Goal: Complete Application Form: Complete application form

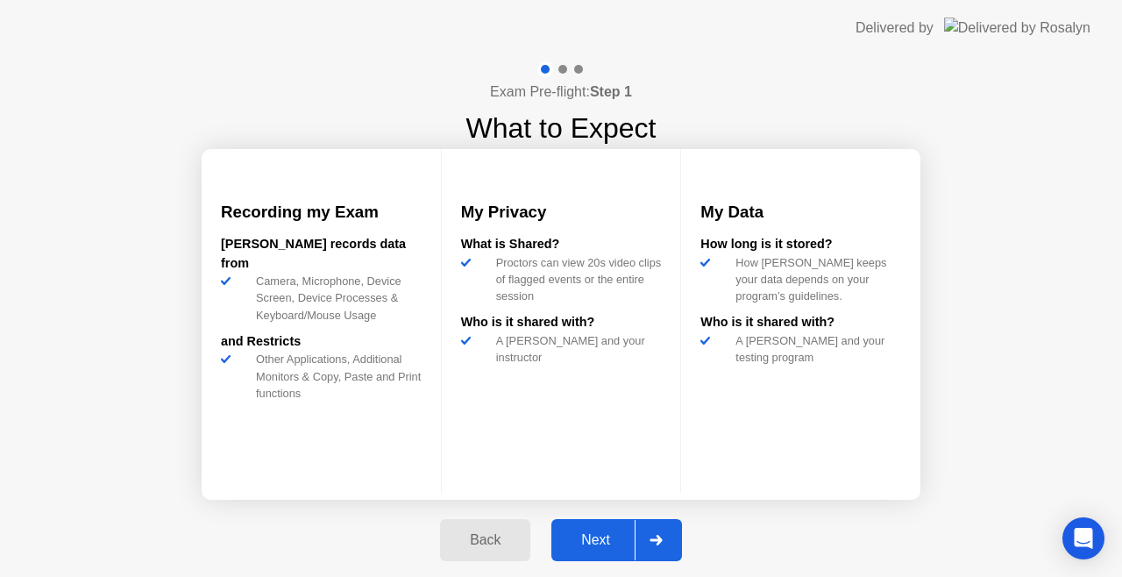
click at [620, 534] on div "Next" at bounding box center [596, 540] width 78 height 16
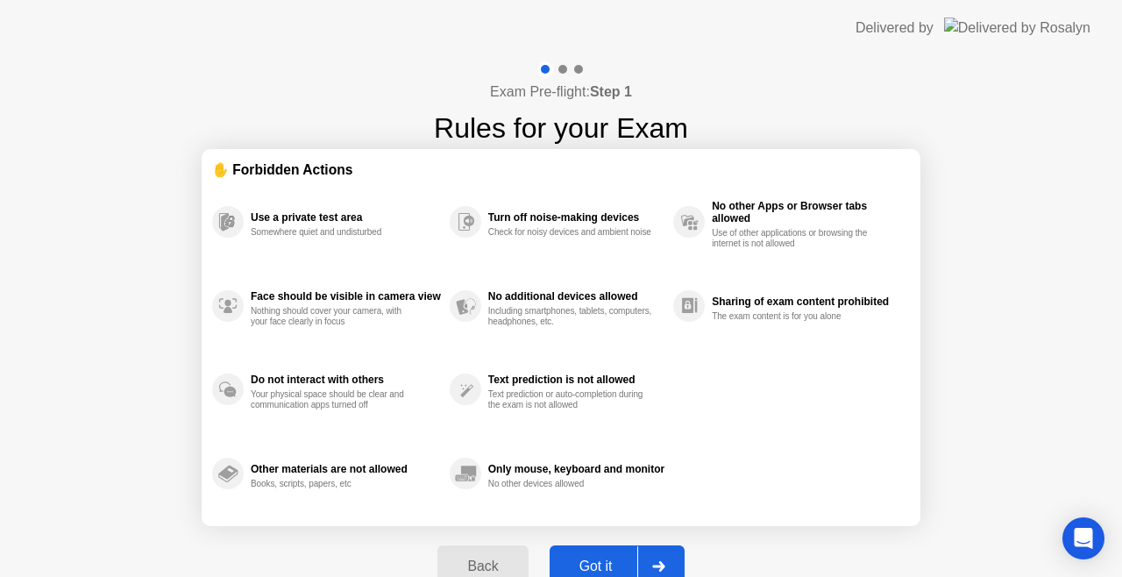
click at [620, 534] on div "Back Got it" at bounding box center [560, 566] width 267 height 81
click at [609, 558] on div "Got it" at bounding box center [596, 566] width 82 height 16
select select "Available cameras"
select select "Available speakers"
select select "Available microphones"
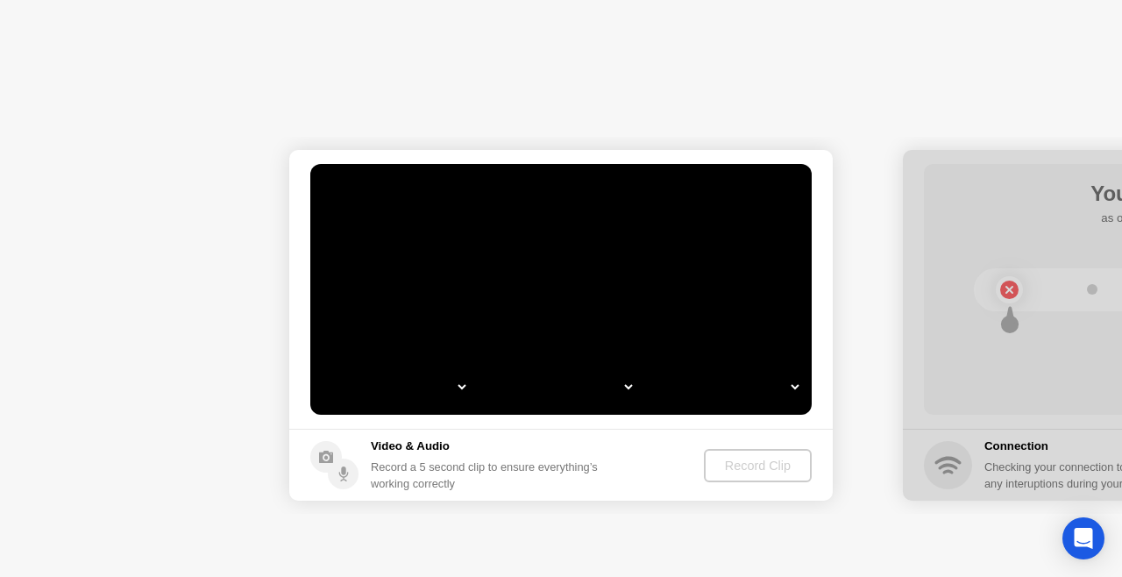
select select "*"
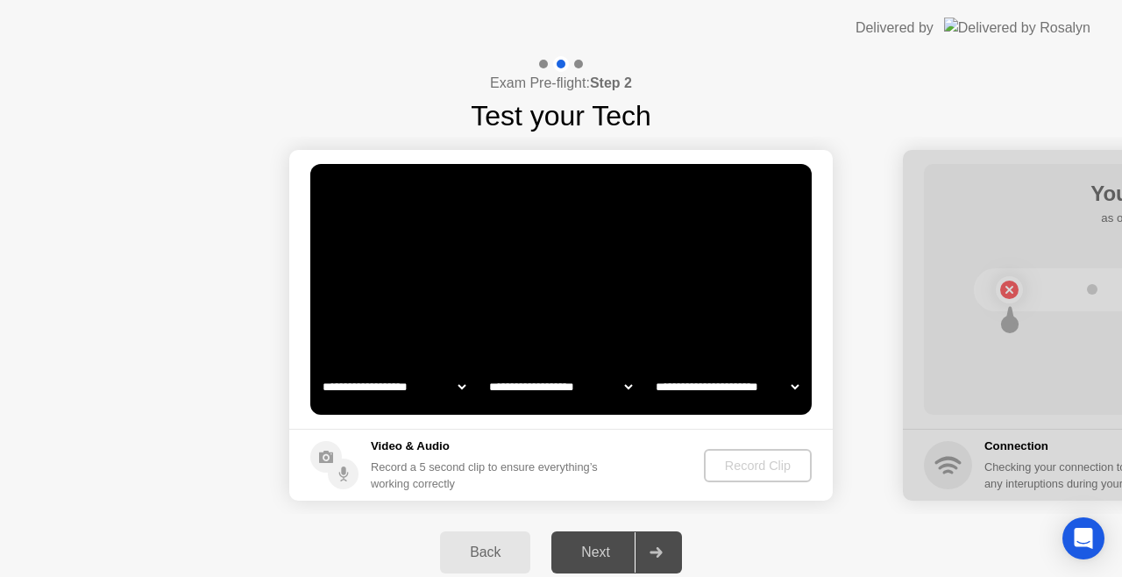
select select "**********"
select select "*******"
click at [748, 459] on div "Record Clip" at bounding box center [759, 466] width 94 height 14
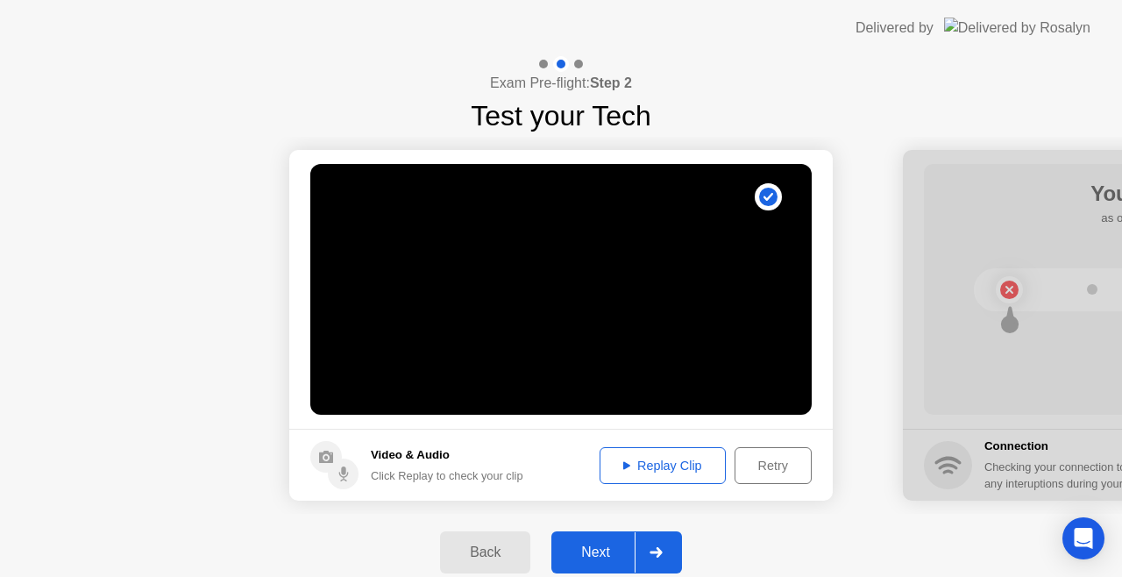
click at [639, 462] on div "Replay Clip" at bounding box center [663, 466] width 114 height 14
click at [598, 549] on div "Next" at bounding box center [596, 552] width 78 height 16
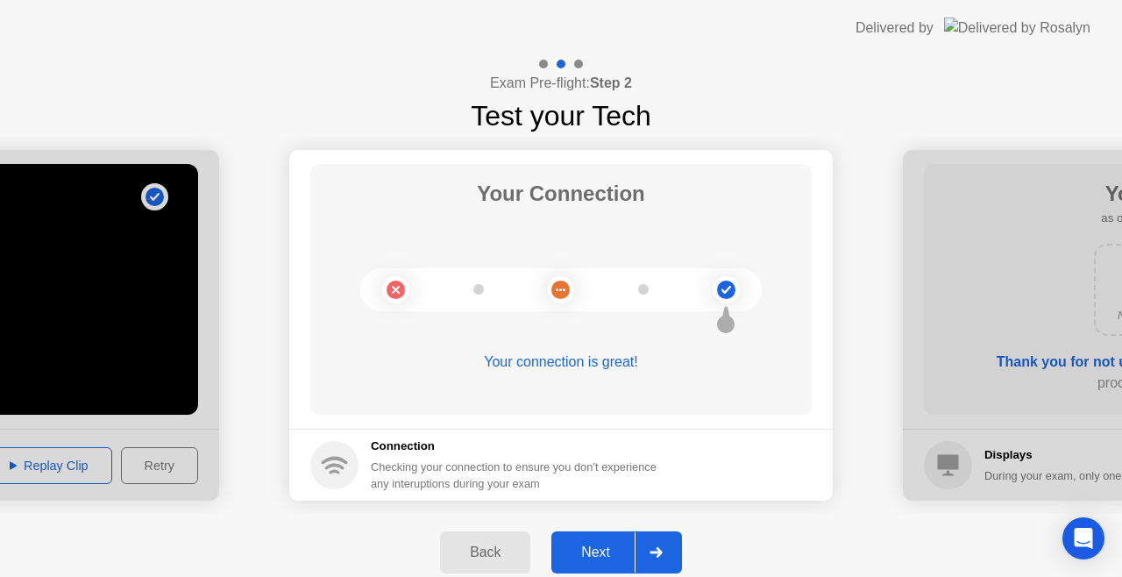
click at [598, 549] on div "Next" at bounding box center [596, 552] width 78 height 16
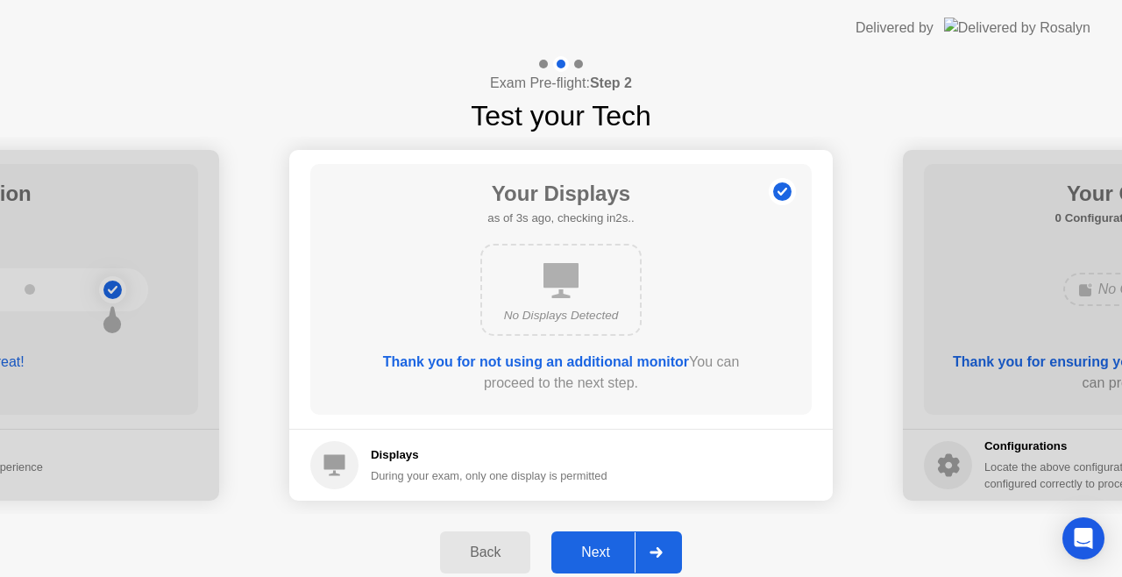
click at [598, 549] on div "Next" at bounding box center [596, 552] width 78 height 16
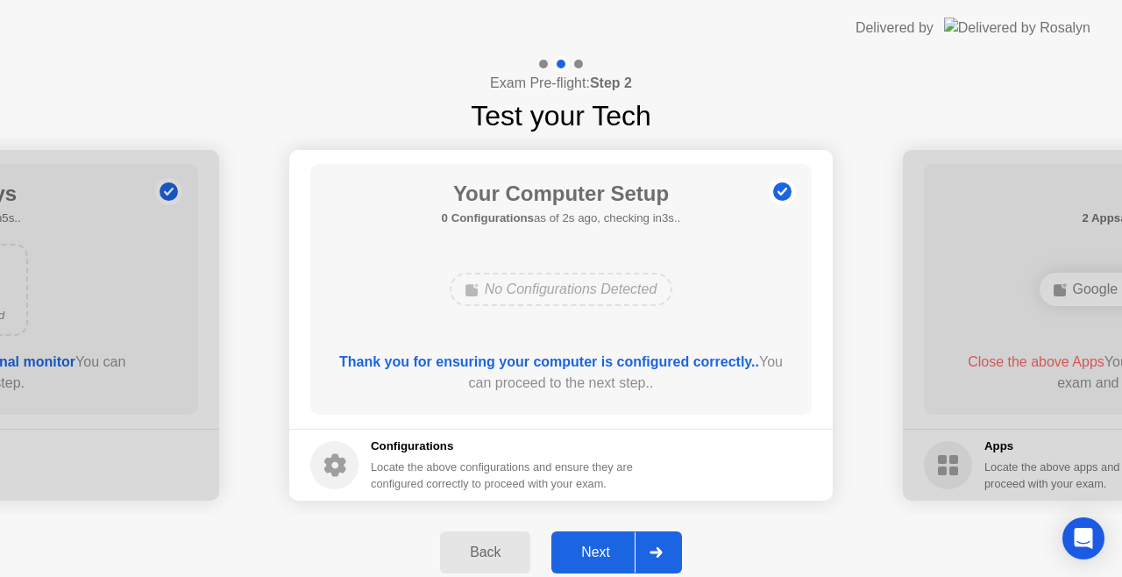
click at [598, 549] on div "Next" at bounding box center [596, 552] width 78 height 16
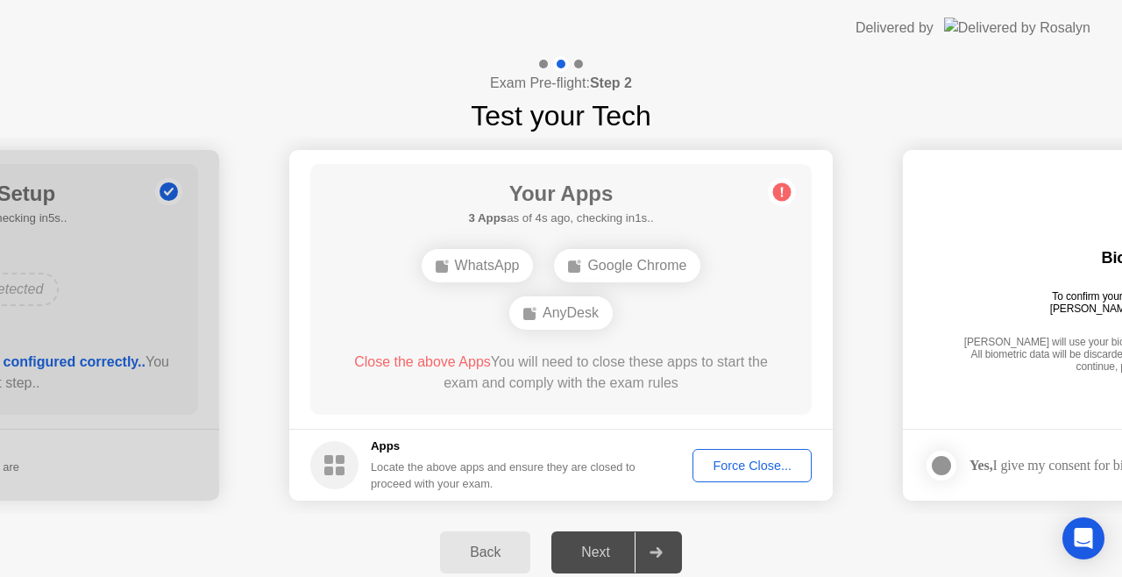
click at [598, 549] on div "Next" at bounding box center [596, 552] width 78 height 16
click at [731, 459] on div "Force Close..." at bounding box center [752, 466] width 107 height 14
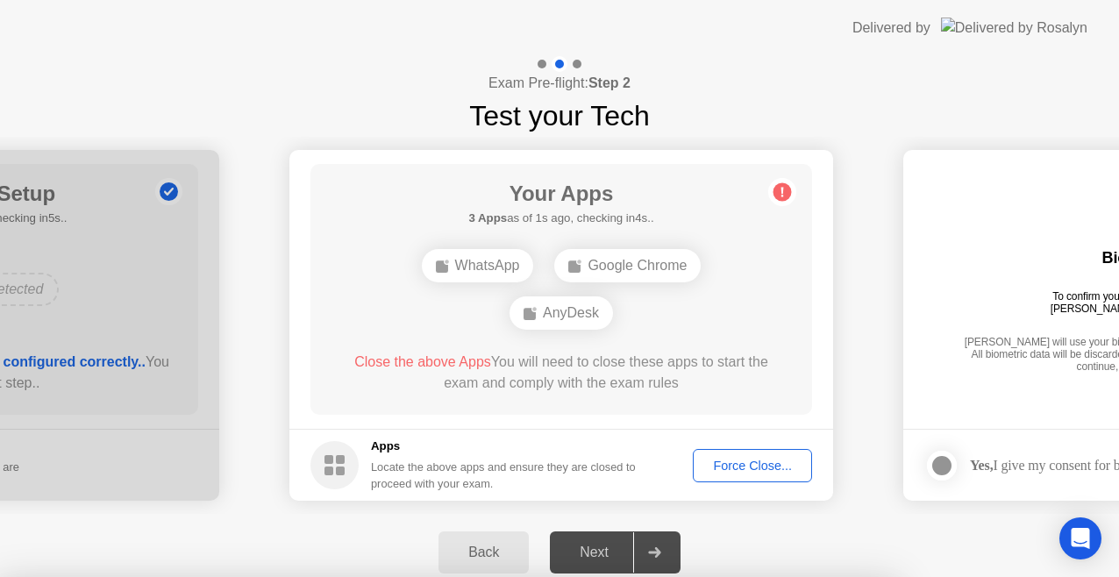
drag, startPoint x: 701, startPoint y: 323, endPoint x: 638, endPoint y: 382, distance: 86.2
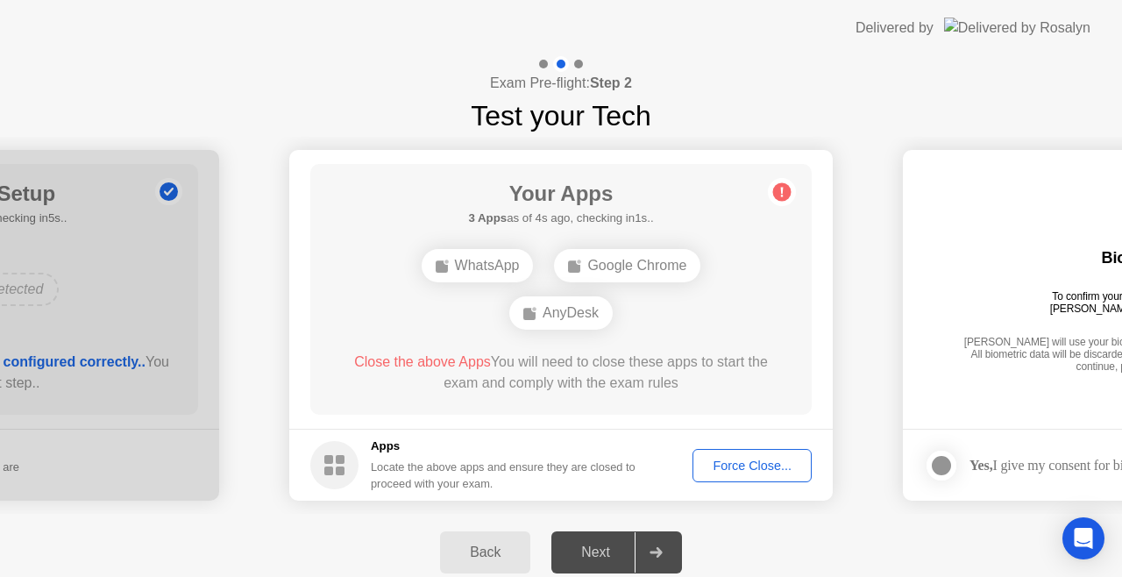
click at [765, 465] on div "Force Close..." at bounding box center [752, 466] width 107 height 14
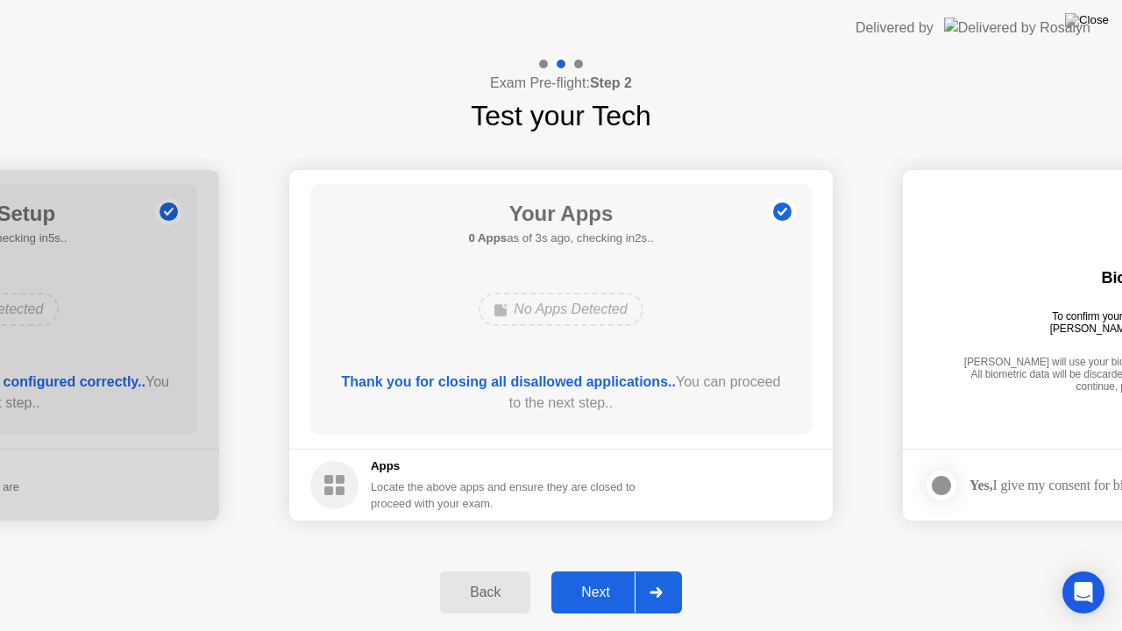
click at [618, 576] on div "Next" at bounding box center [596, 593] width 78 height 16
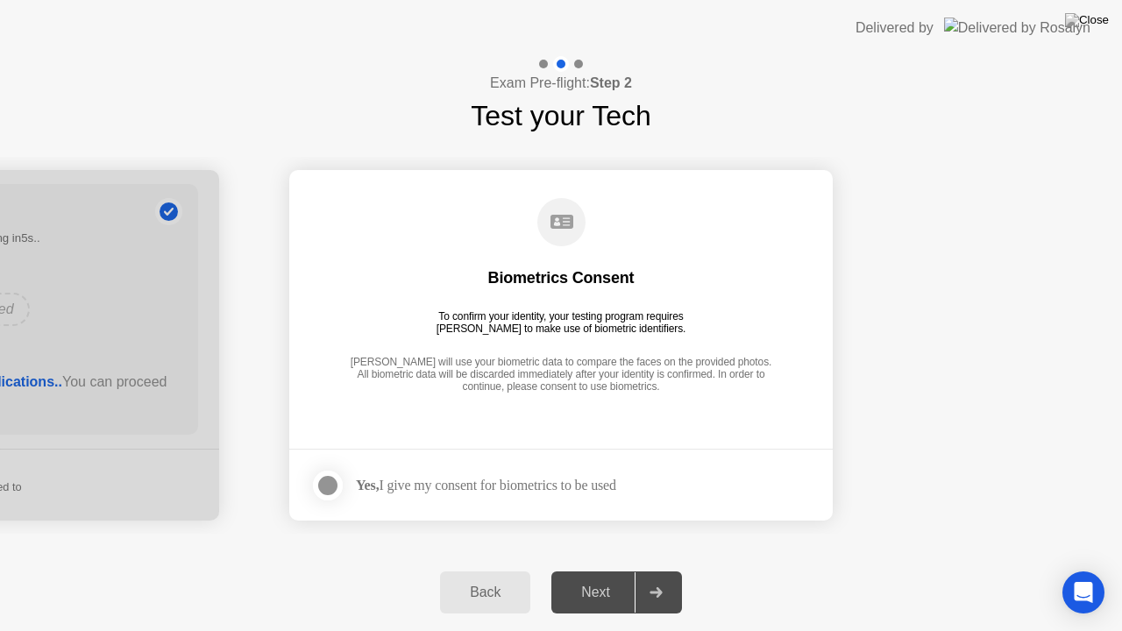
click at [477, 576] on div "Back" at bounding box center [485, 593] width 80 height 16
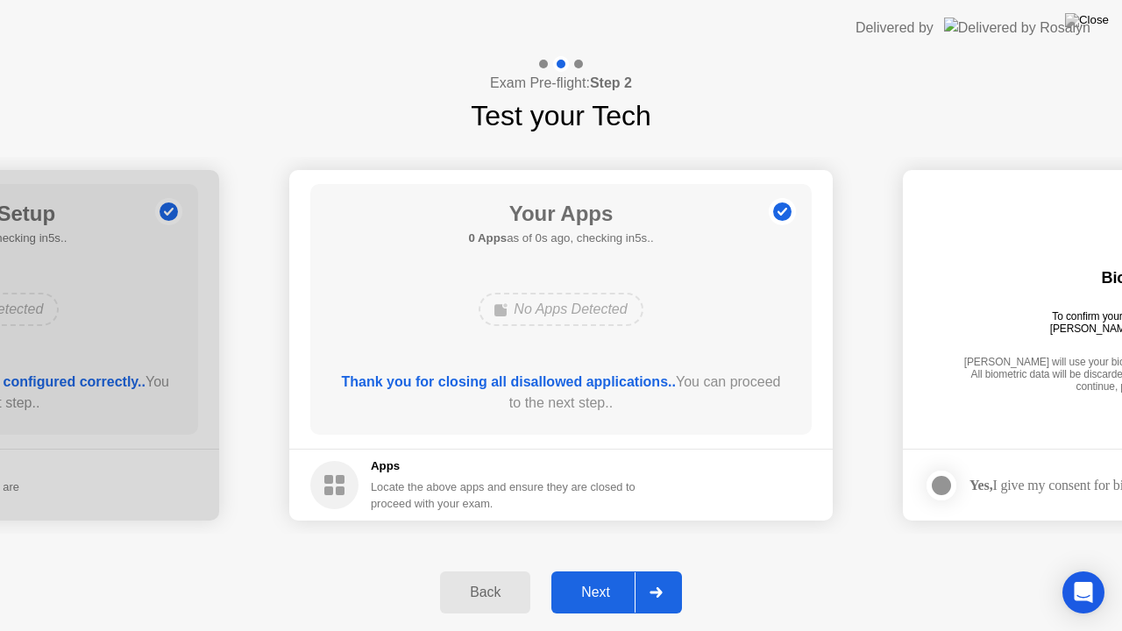
click at [594, 576] on div "Next" at bounding box center [596, 593] width 78 height 16
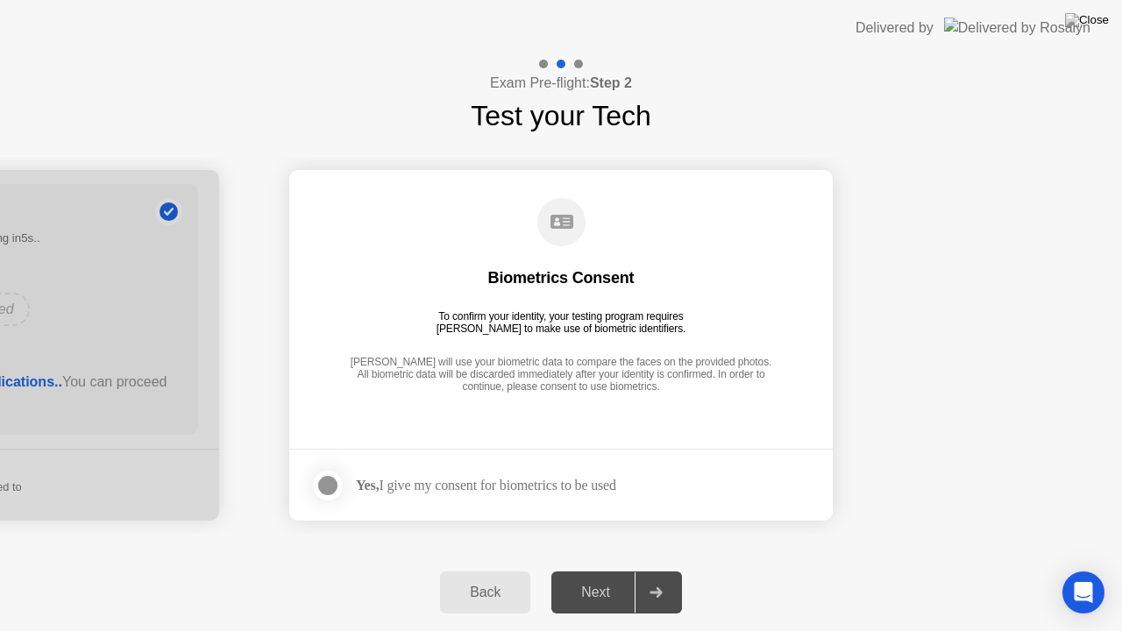
click at [331, 484] on div at bounding box center [327, 485] width 21 height 21
click at [601, 576] on div "Next" at bounding box center [596, 593] width 78 height 16
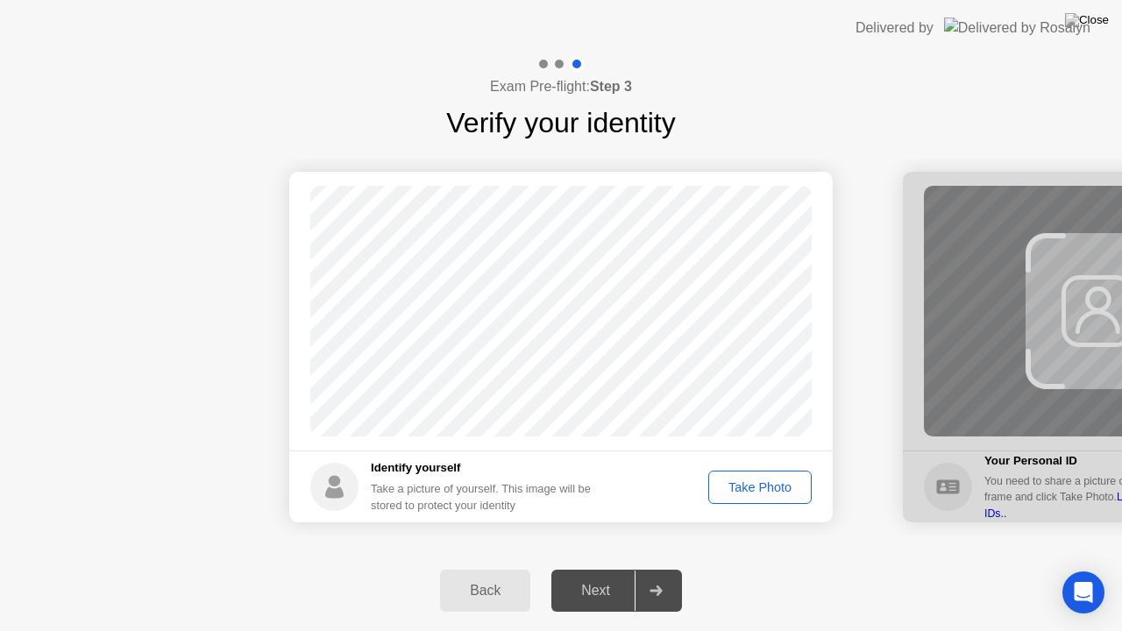
click at [736, 480] on div "Take Photo" at bounding box center [760, 487] width 91 height 14
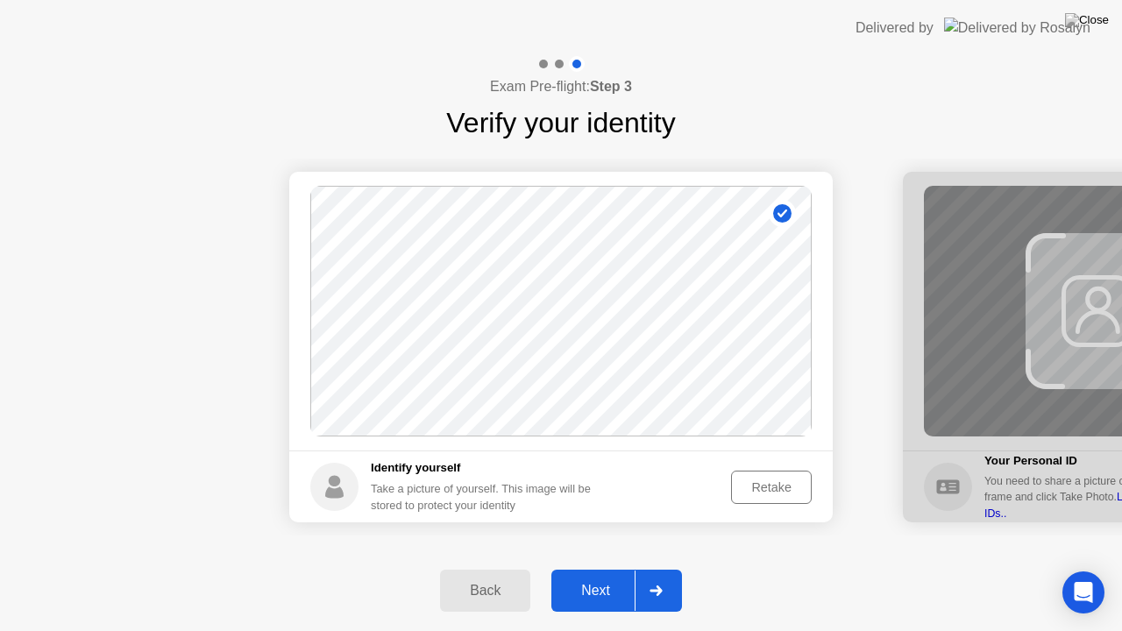
click at [607, 576] on div "Next" at bounding box center [596, 591] width 78 height 16
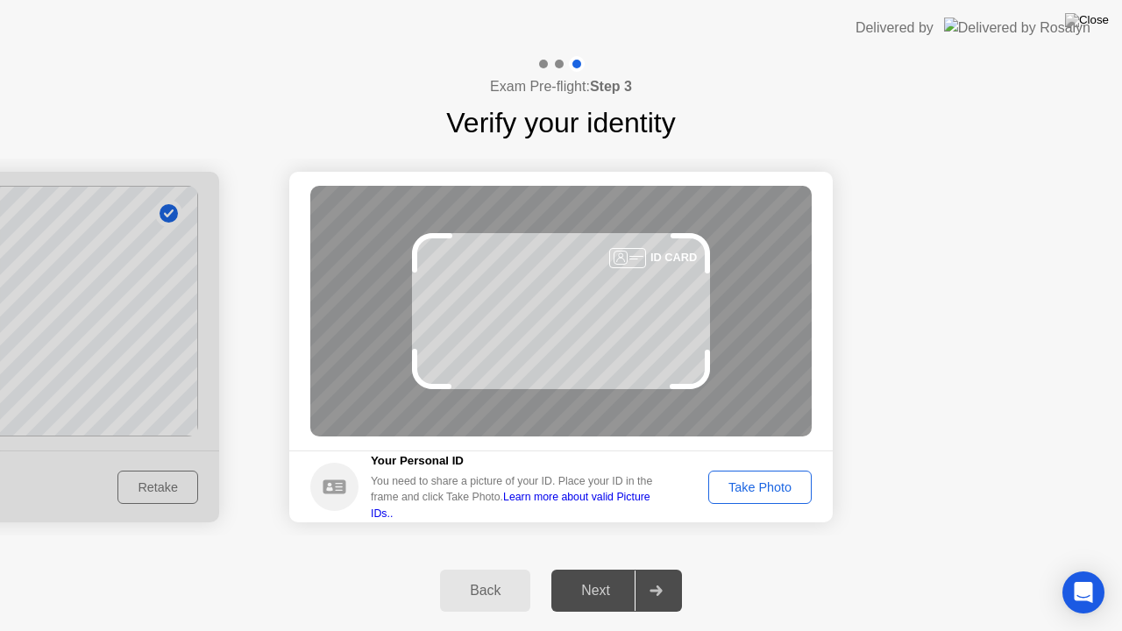
click at [607, 576] on div "Next" at bounding box center [596, 591] width 78 height 16
click at [726, 487] on div "Take Photo" at bounding box center [760, 487] width 91 height 14
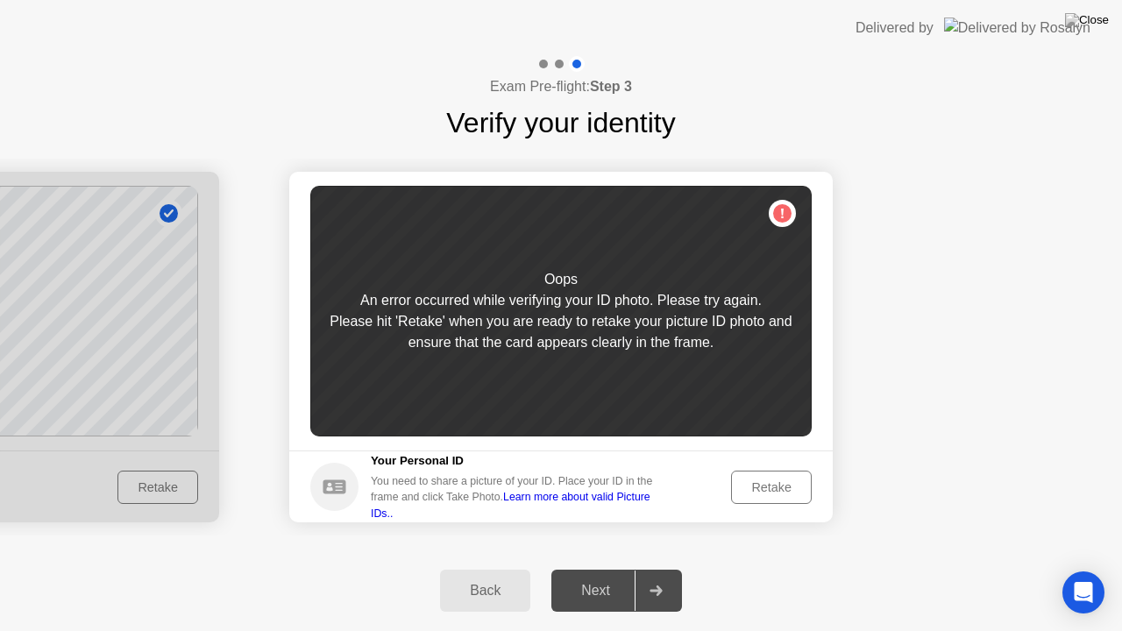
click at [757, 486] on div "Retake" at bounding box center [771, 487] width 68 height 14
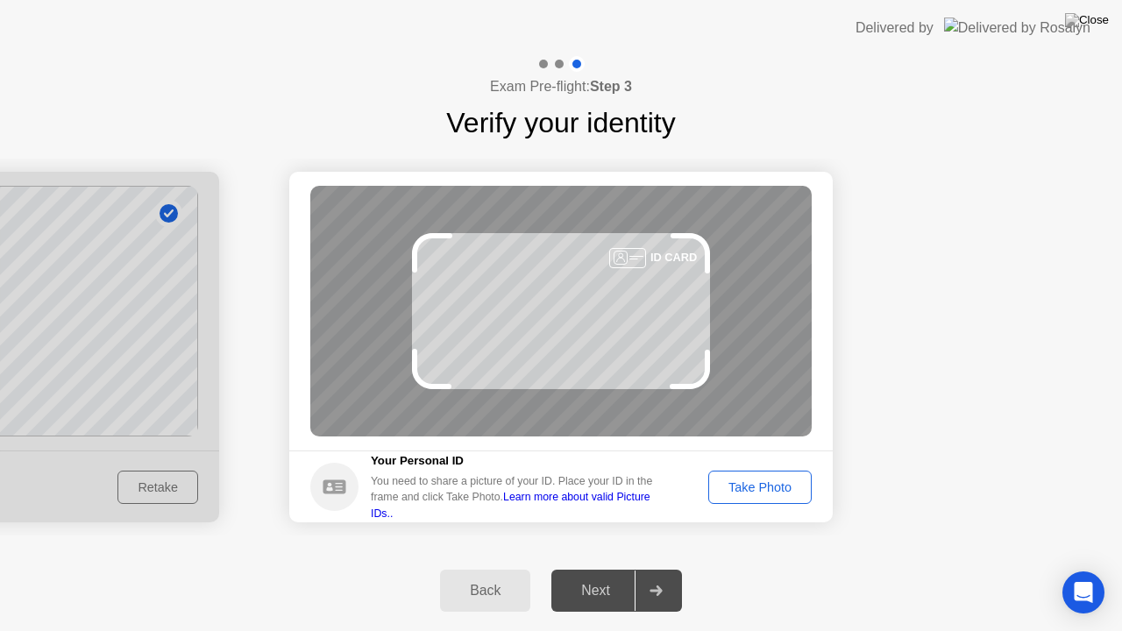
click at [757, 486] on div "Take Photo" at bounding box center [760, 487] width 91 height 14
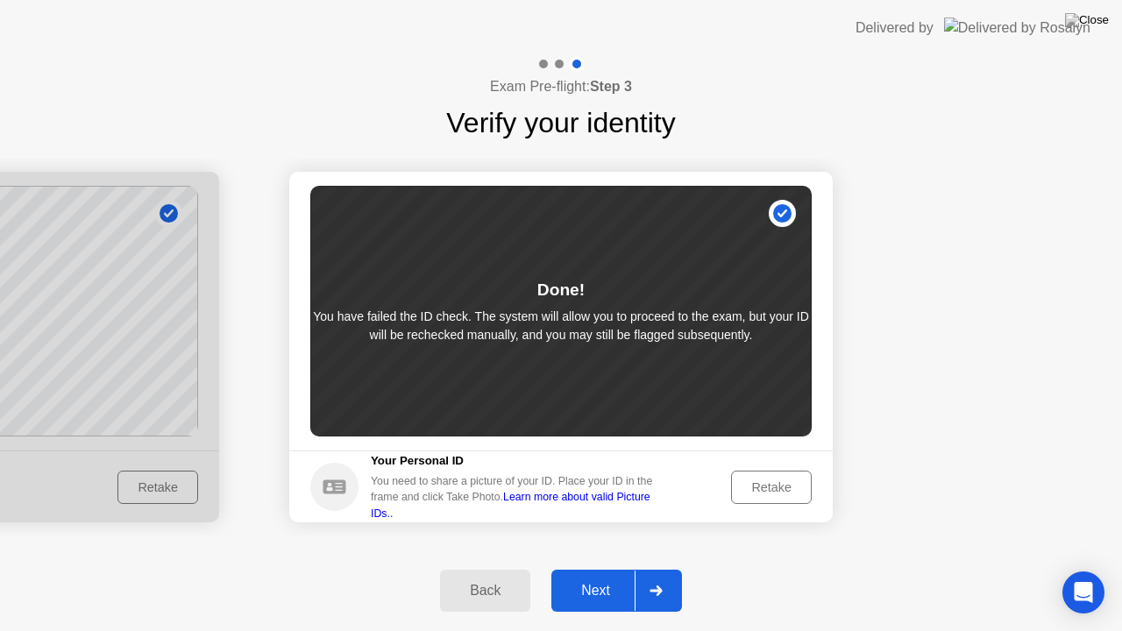
click at [671, 576] on div at bounding box center [656, 591] width 42 height 40
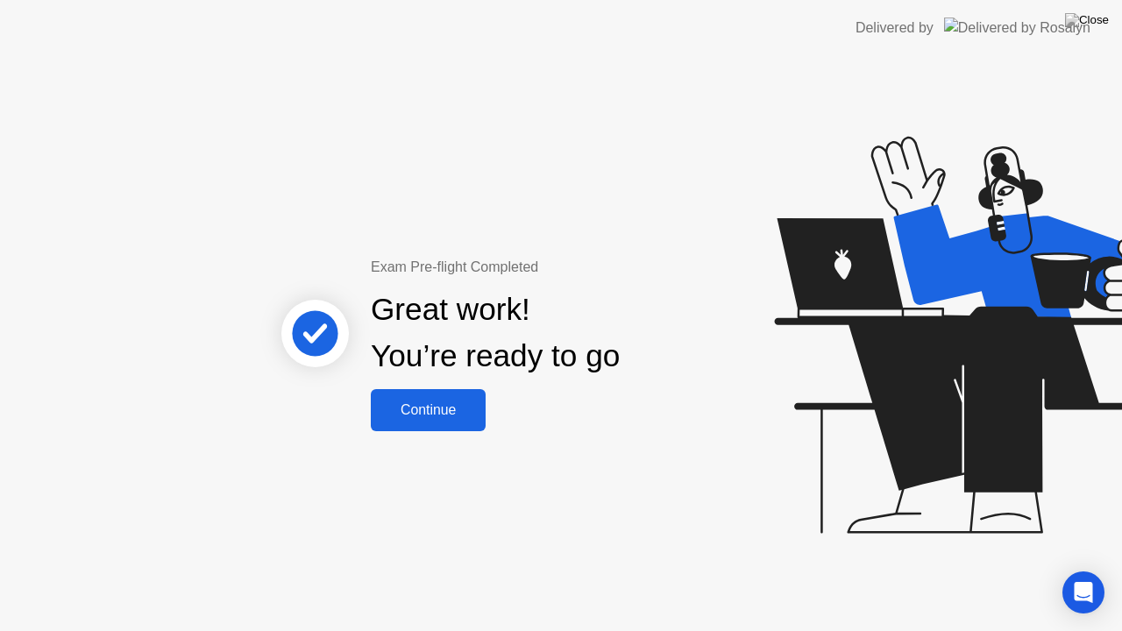
click at [430, 407] on div "Continue" at bounding box center [428, 410] width 104 height 16
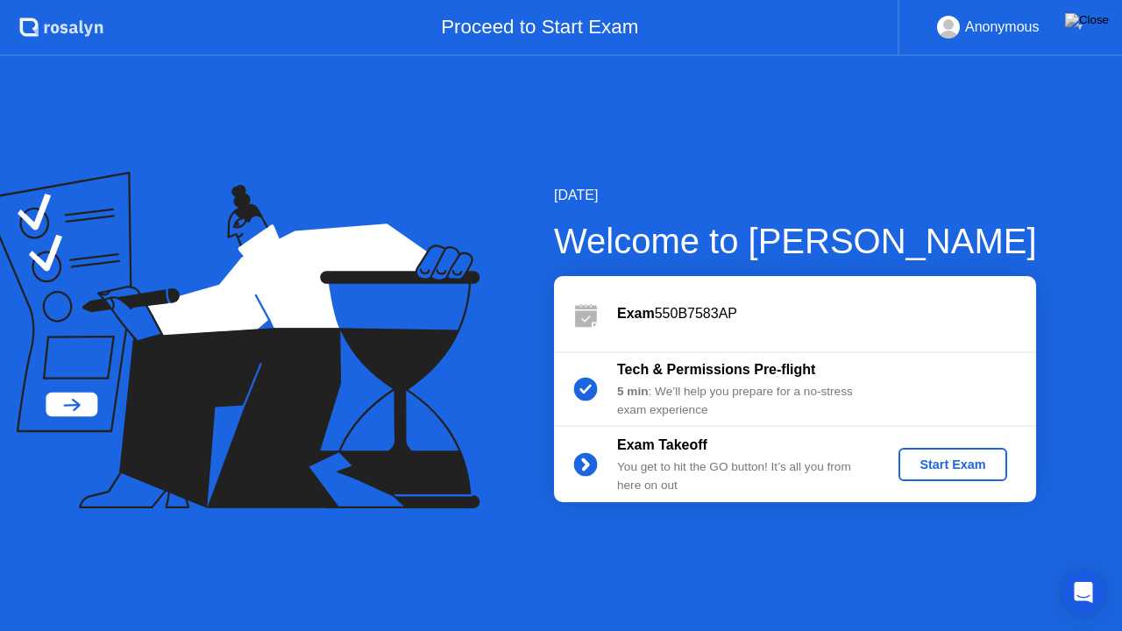
click at [980, 461] on div "Start Exam" at bounding box center [953, 465] width 94 height 14
